Goal: Navigation & Orientation: Find specific page/section

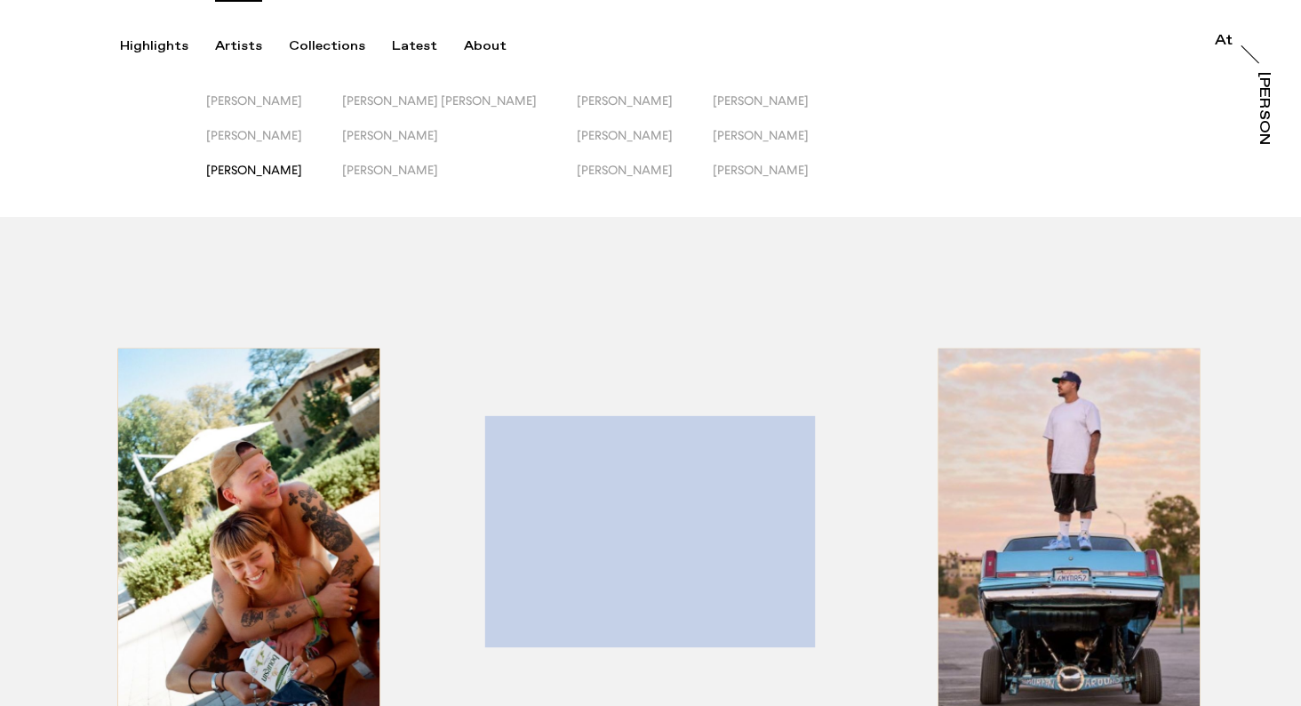
click at [273, 165] on span "[PERSON_NAME]" at bounding box center [254, 170] width 96 height 14
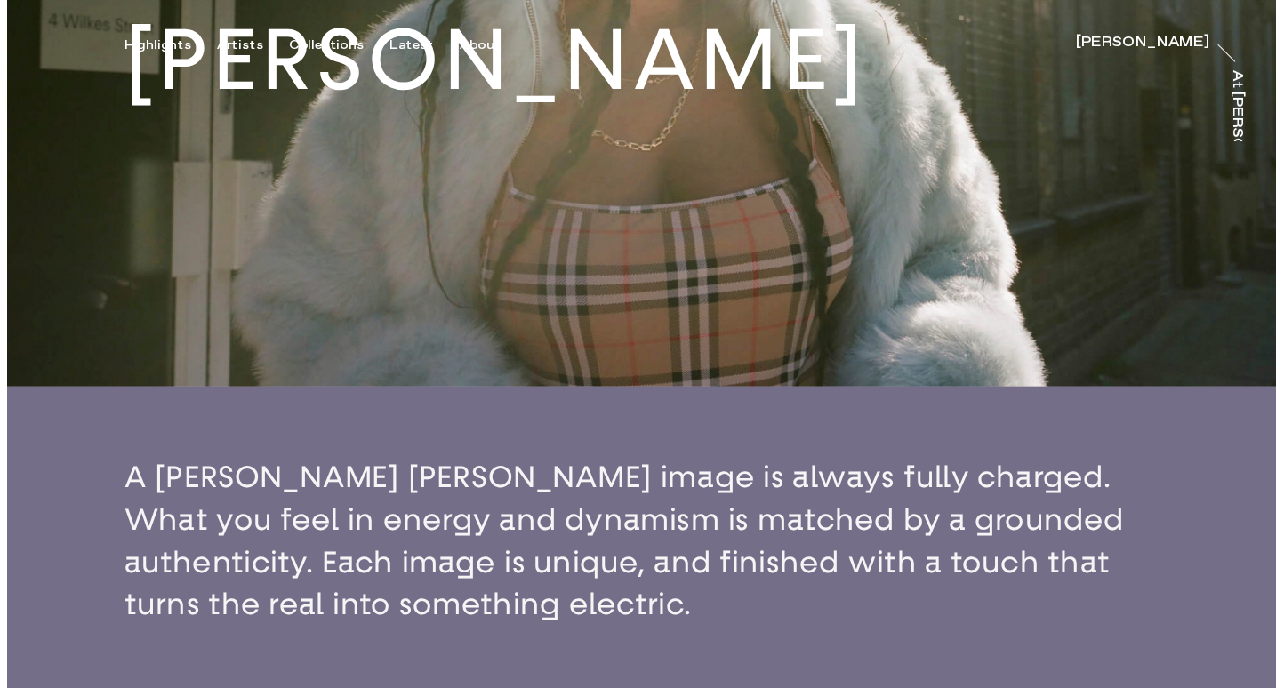
scroll to position [311, 0]
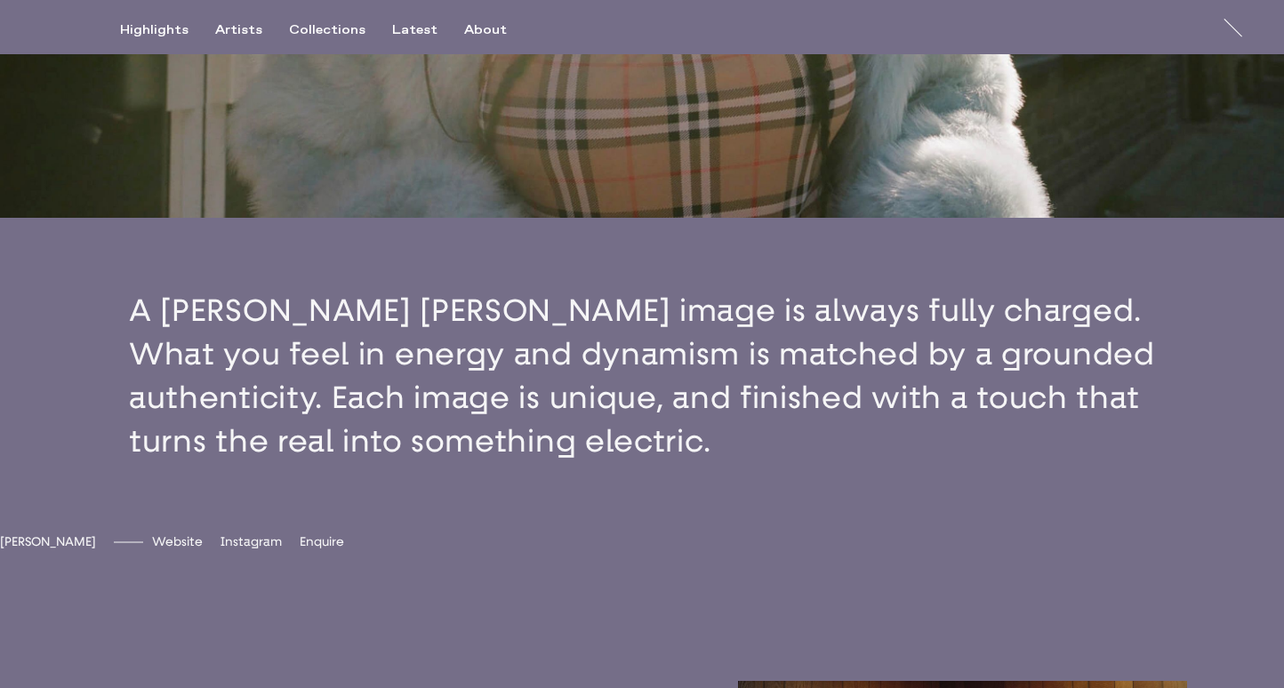
click at [308, 366] on button "button" at bounding box center [642, 376] width 1284 height 316
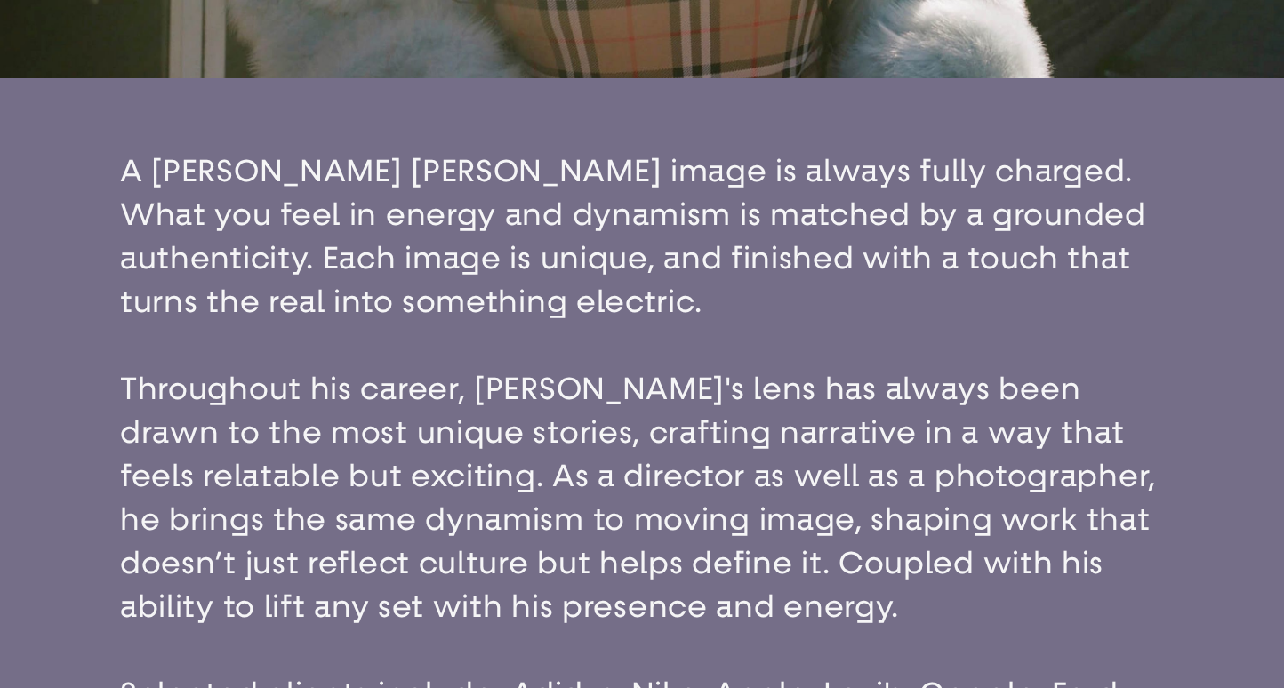
scroll to position [0, 0]
